Goal: Transaction & Acquisition: Subscribe to service/newsletter

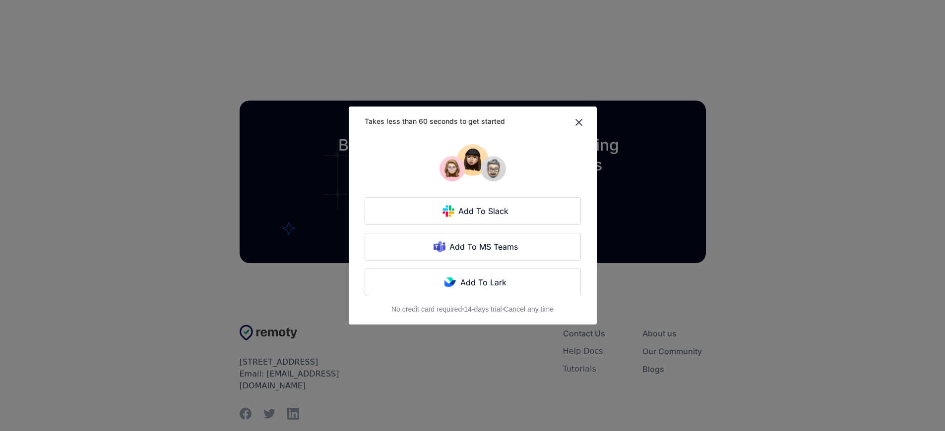
click at [212, 216] on div "Takes less than 60 seconds to get started Add To Slack Add To MS Teams Add To L…" at bounding box center [472, 215] width 945 height 431
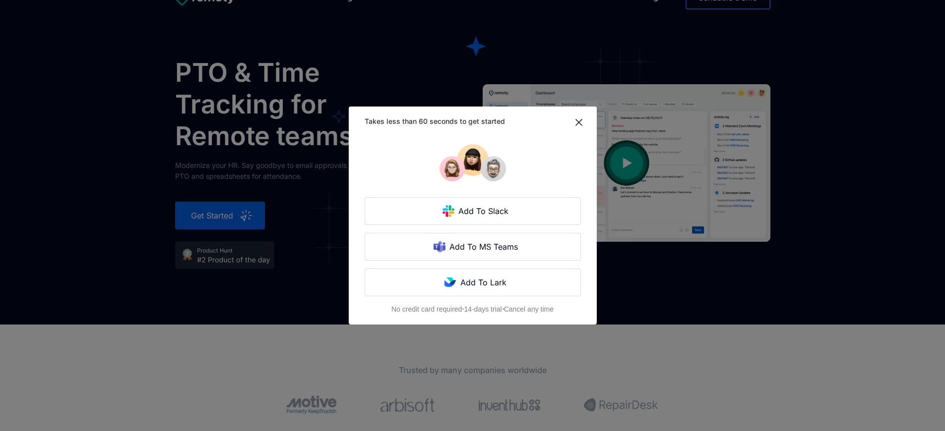
click at [212, 216] on div "Takes less than 60 seconds to get started Add To Slack Add To MS Teams Add To L…" at bounding box center [472, 215] width 945 height 431
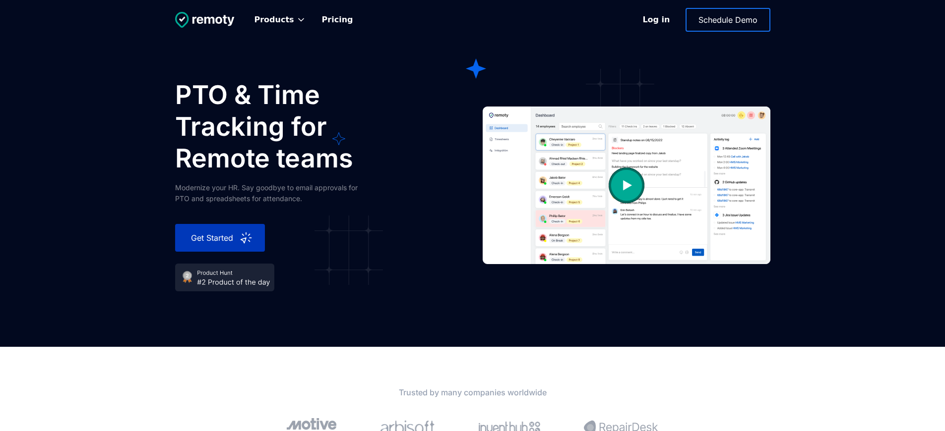
click at [212, 238] on div "Get Started" at bounding box center [213, 238] width 52 height 12
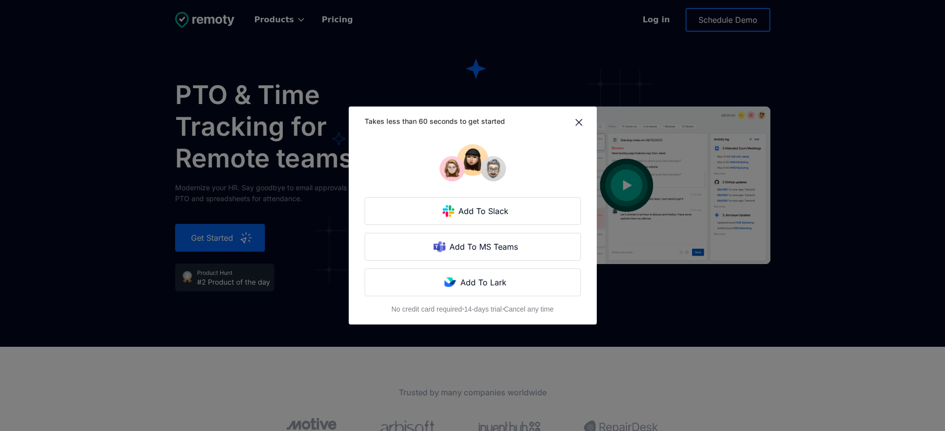
click at [212, 238] on div "Takes less than 60 seconds to get started Add To Slack Add To MS Teams Add To L…" at bounding box center [472, 215] width 945 height 431
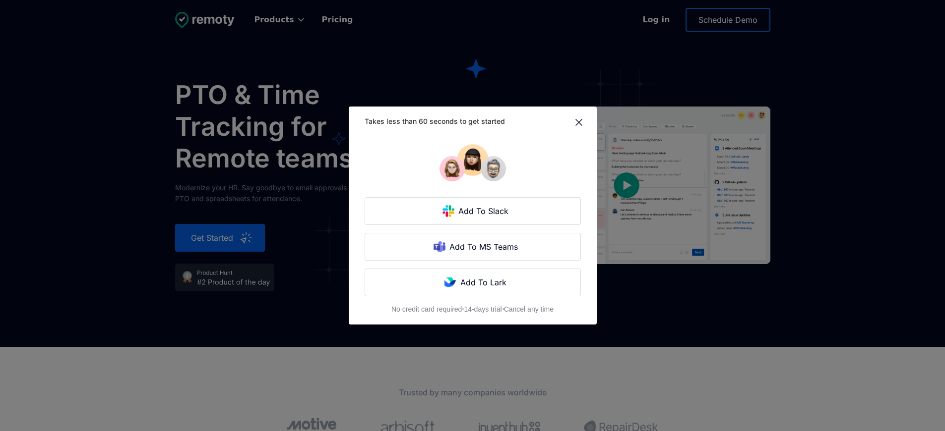
scroll to position [232, 0]
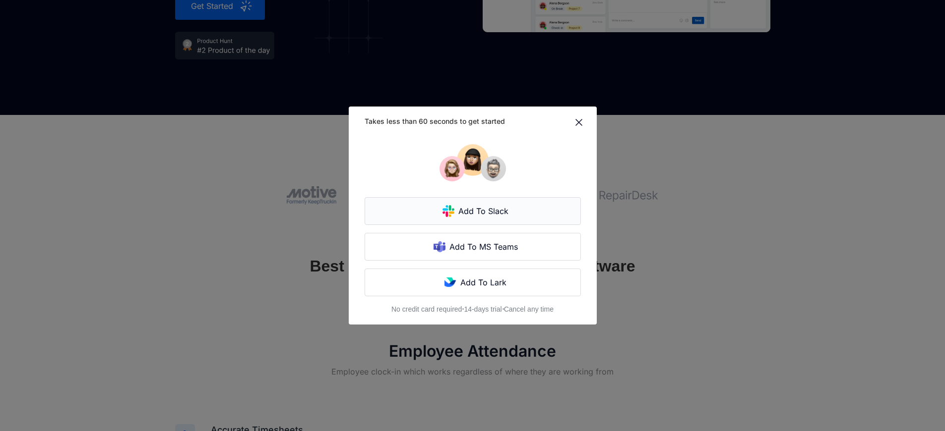
click at [466, 216] on div "Add To Slack" at bounding box center [484, 211] width 60 height 12
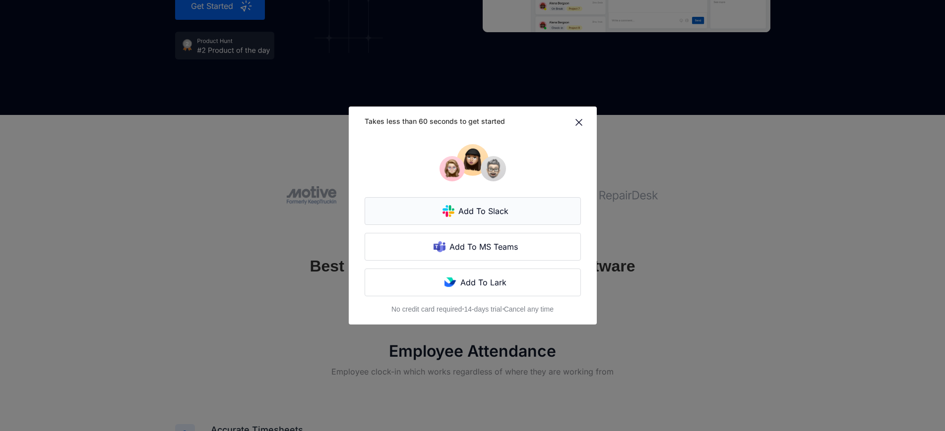
click at [466, 216] on div "Add To Slack" at bounding box center [484, 211] width 60 height 12
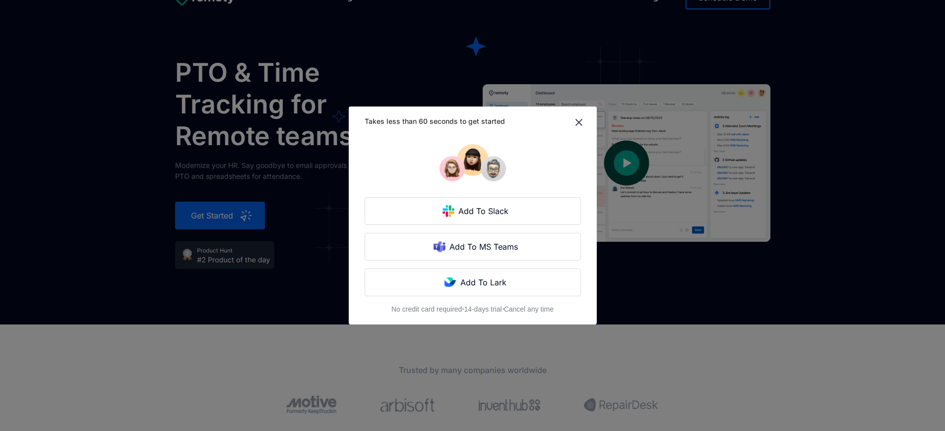
scroll to position [232, 0]
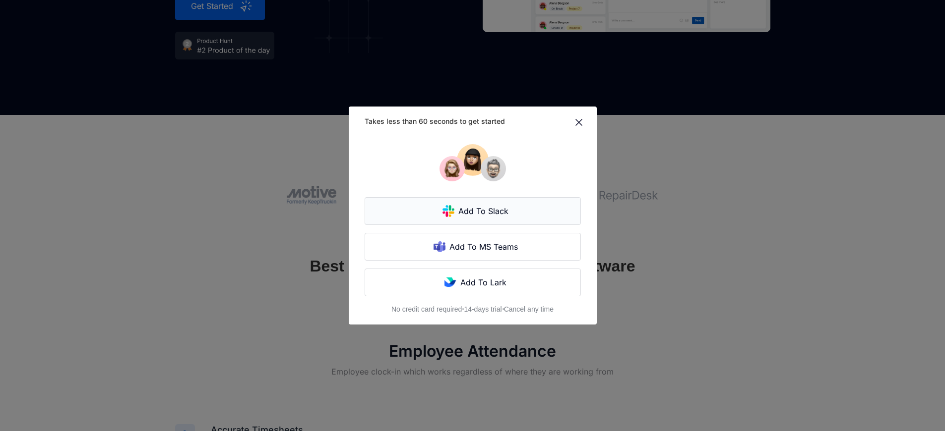
click at [466, 216] on div "Add To Slack" at bounding box center [484, 211] width 60 height 12
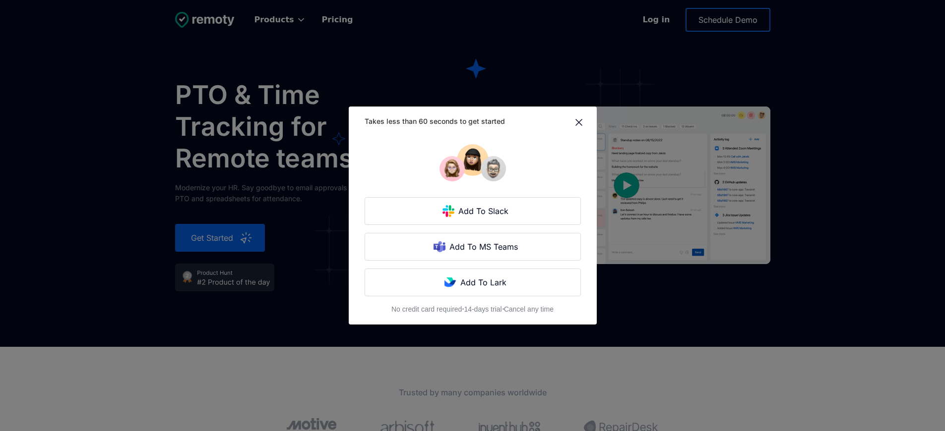
scroll to position [22, 0]
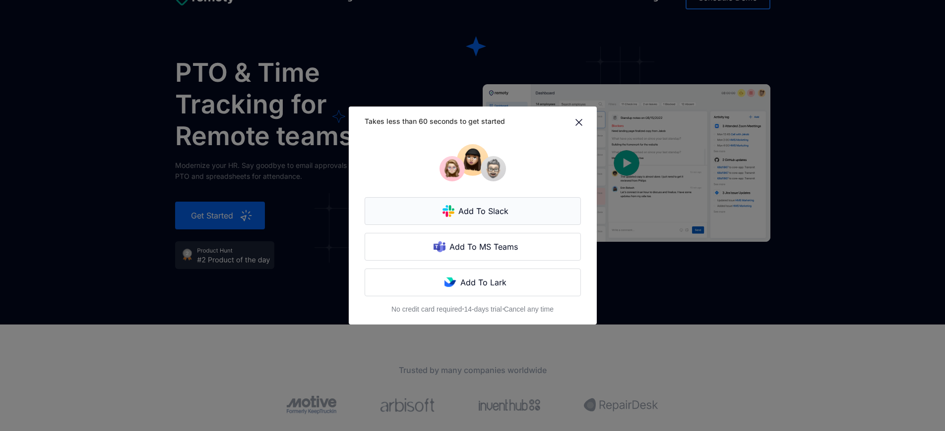
click at [466, 216] on div "Add To Slack" at bounding box center [484, 211] width 60 height 12
